Goal: Understand process/instructions: Learn how to perform a task or action

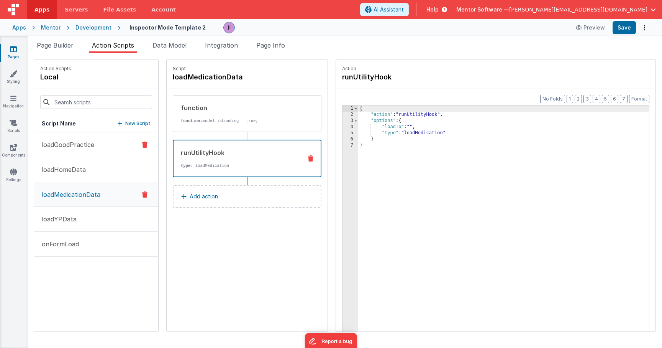
click at [87, 146] on p "loadGoodPractice" at bounding box center [65, 144] width 57 height 9
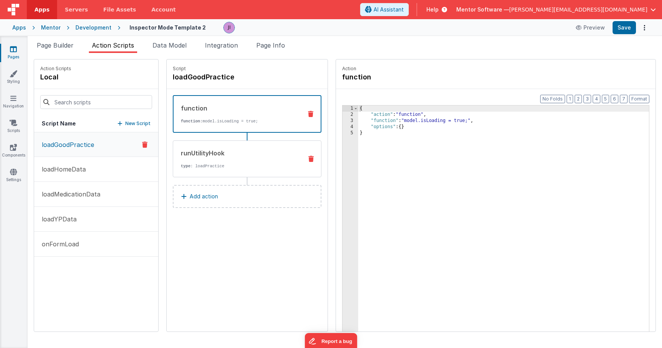
click at [215, 167] on p "type : loadPractice" at bounding box center [239, 166] width 116 height 6
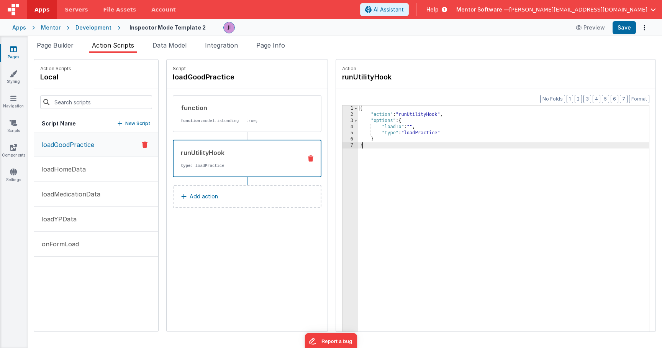
drag, startPoint x: 412, startPoint y: 159, endPoint x: 340, endPoint y: 80, distance: 106.6
click at [340, 81] on fieldset "Action runUtilityHook Format 7 6 5 4 3 2 1 No Folds 1 2 3 4 5 6 7 { "action" : …" at bounding box center [496, 195] width 320 height 272
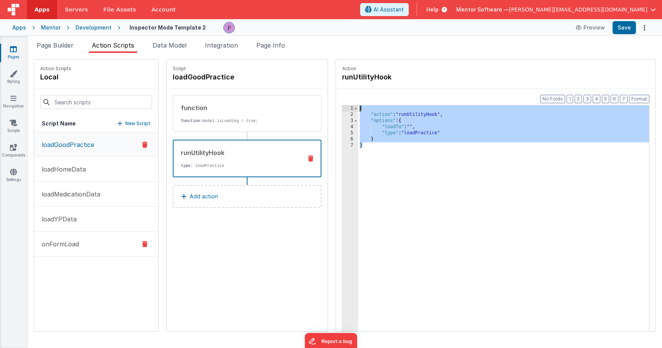
click at [125, 243] on button "onFormLoad" at bounding box center [96, 244] width 124 height 25
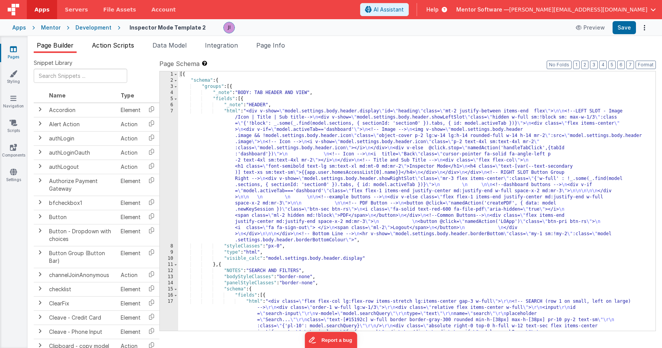
click at [131, 46] on span "Action Scripts" at bounding box center [113, 45] width 42 height 8
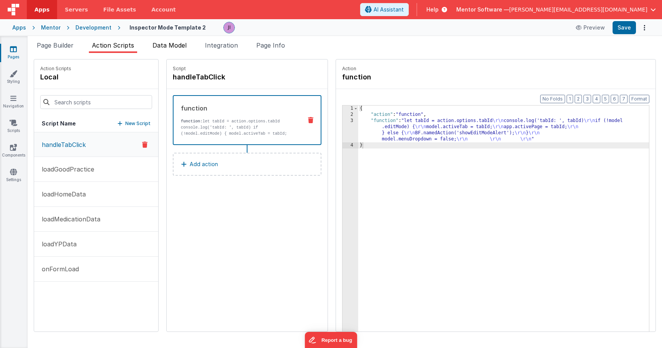
click at [161, 47] on span "Data Model" at bounding box center [170, 45] width 34 height 8
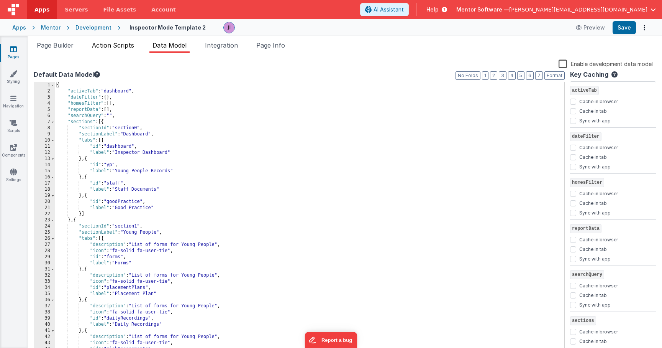
click at [118, 46] on span "Action Scripts" at bounding box center [113, 45] width 42 height 8
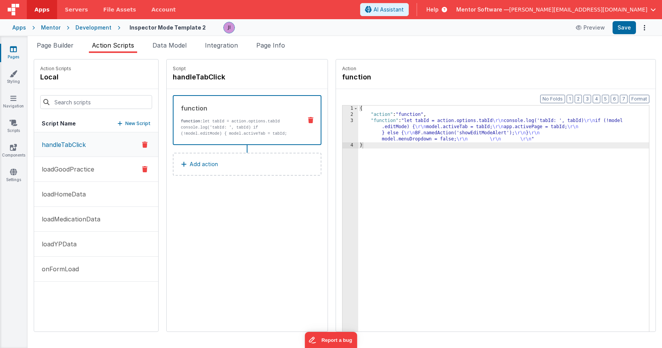
click at [97, 166] on button "loadGoodPractice" at bounding box center [96, 169] width 124 height 25
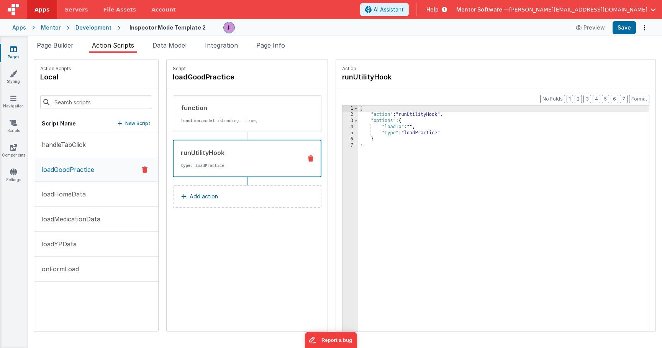
click at [183, 172] on div "runUtilityHook type : loadPractice" at bounding box center [247, 159] width 149 height 38
